Goal: Check status: Check status

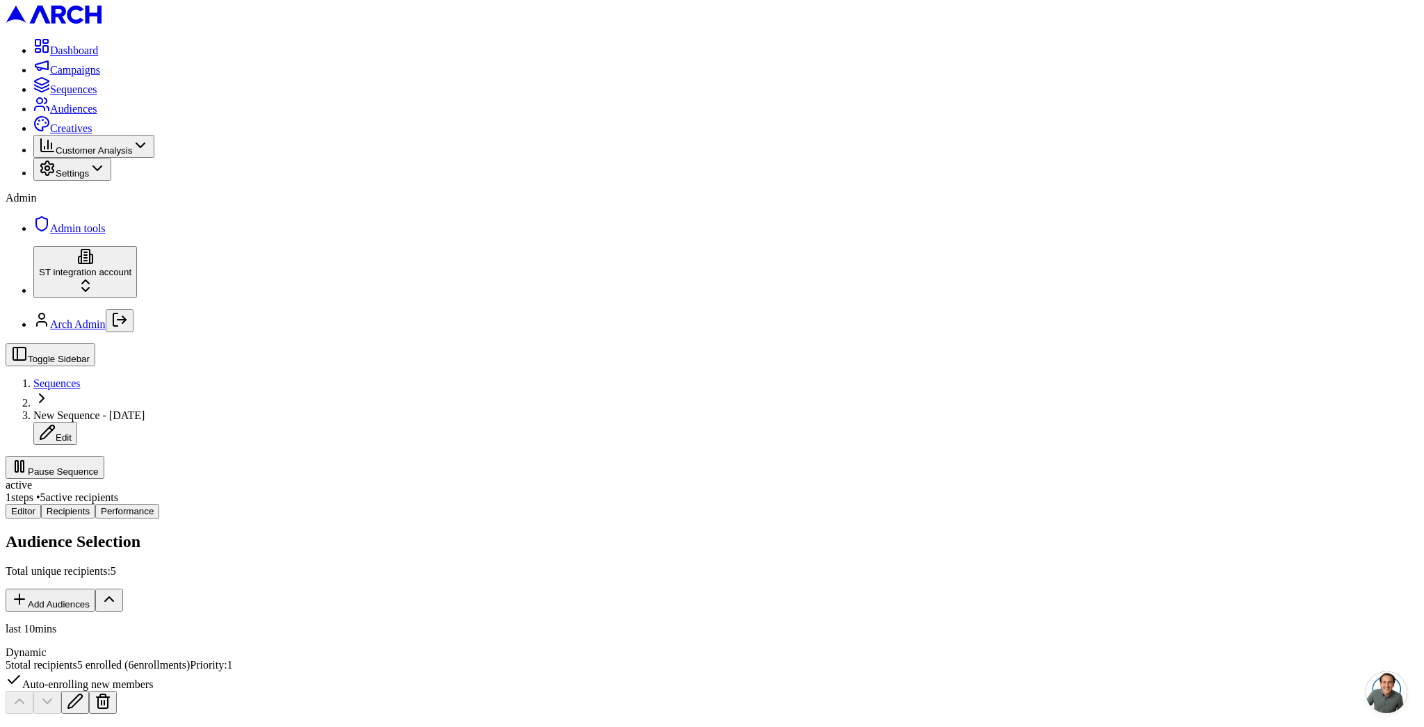
drag, startPoint x: 688, startPoint y: 399, endPoint x: 725, endPoint y: 395, distance: 37.8
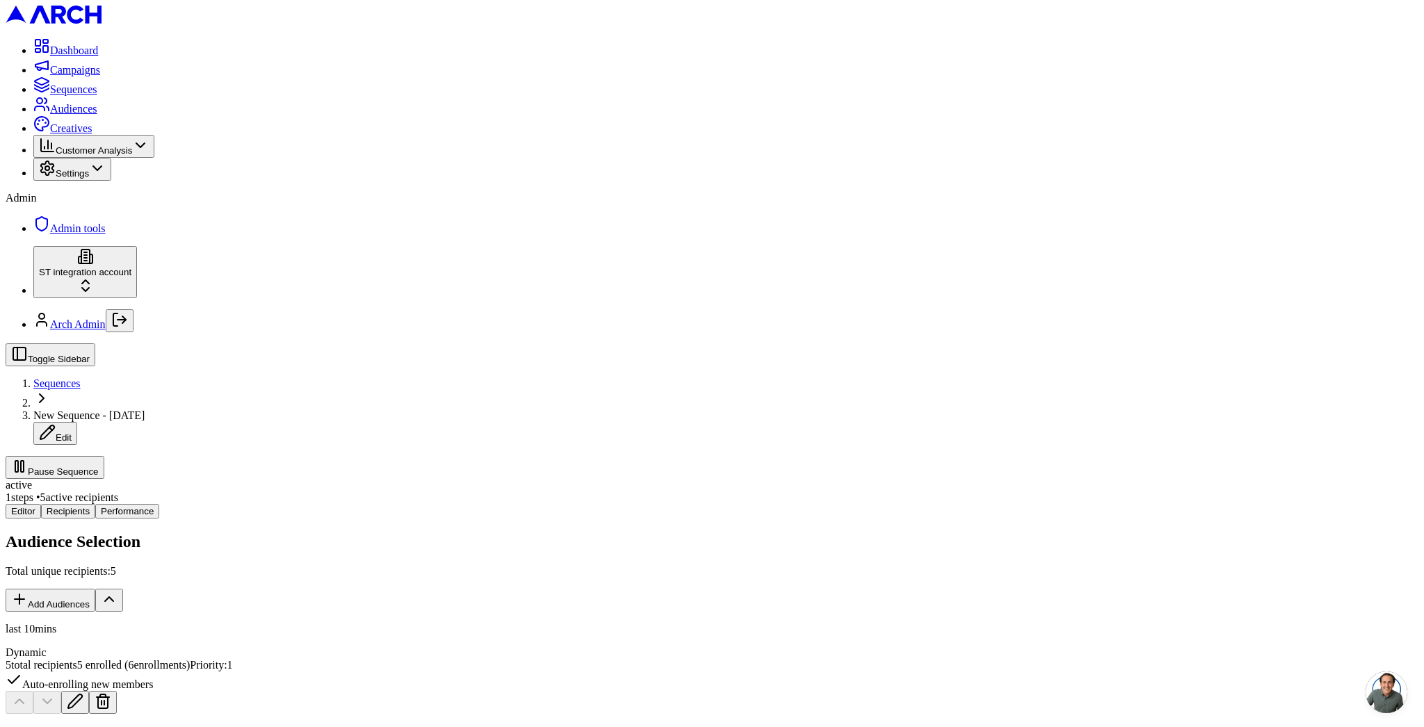
copy span "1747271"
